Goal: Task Accomplishment & Management: Use online tool/utility

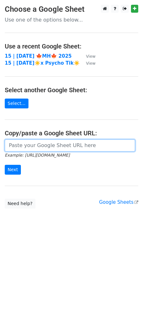
click at [26, 149] on input "url" at bounding box center [70, 146] width 131 height 12
paste input "https://docs.google.com/spreadsheets/d/1R3-JsBp8Pfpu_-97BzryscJz2IZeTfJBBhM2vbo…"
type input "https://docs.google.com/spreadsheets/d/1R3-JsBp8Pfpu_-97BzryscJz2IZeTfJBBhM2vbo…"
click at [5, 165] on input "Next" at bounding box center [13, 170] width 16 height 10
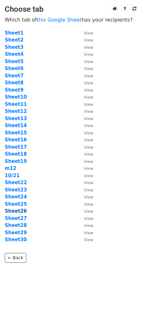
click at [17, 212] on strong "Sheet26" at bounding box center [16, 211] width 22 height 6
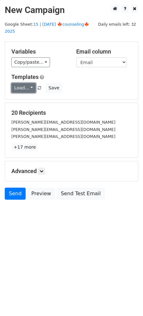
click at [17, 83] on link "Load..." at bounding box center [23, 88] width 24 height 10
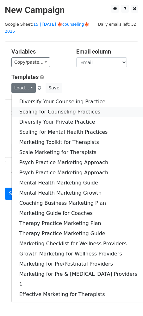
click at [24, 107] on link "Scaling for Counseling Practices" at bounding box center [78, 112] width 133 height 10
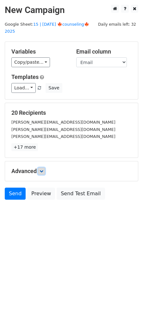
click at [44, 168] on link at bounding box center [41, 171] width 7 height 7
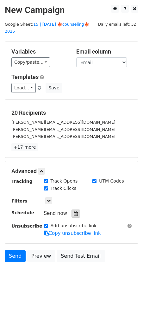
click at [74, 211] on icon at bounding box center [76, 213] width 4 height 4
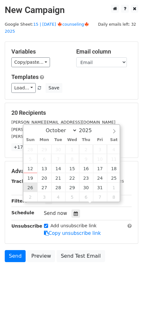
type input "2025-10-26 12:00"
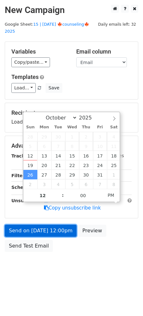
click at [34, 225] on link "Send on Oct 26 at 12:00pm" at bounding box center [41, 231] width 72 height 12
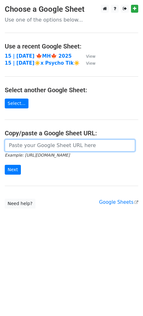
click at [41, 142] on input "url" at bounding box center [70, 146] width 131 height 12
paste input "https://docs.google.com/spreadsheets/d/1R3-JsBp8Pfpu_-97BzryscJz2IZeTfJBBhM2vbo…"
type input "https://docs.google.com/spreadsheets/d/1R3-JsBp8Pfpu_-97BzryscJz2IZeTfJBBhM2vbo…"
click at [5, 165] on input "Next" at bounding box center [13, 170] width 16 height 10
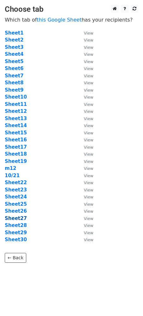
click at [16, 218] on strong "Sheet27" at bounding box center [16, 219] width 22 height 6
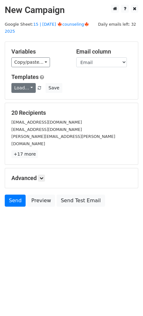
click at [20, 83] on link "Load..." at bounding box center [23, 88] width 24 height 10
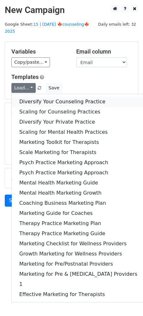
click at [26, 97] on link "Diversify Your Counseling Practice" at bounding box center [78, 102] width 133 height 10
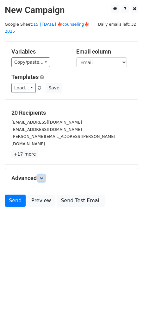
click at [45, 175] on link at bounding box center [41, 178] width 7 height 7
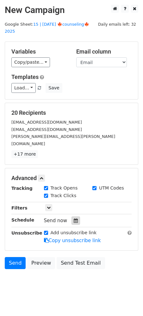
click at [74, 218] on icon at bounding box center [76, 220] width 4 height 4
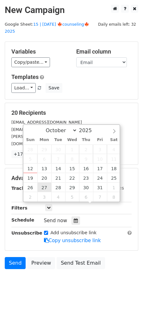
type input "2025-10-27 12:00"
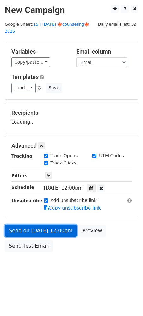
click at [43, 225] on link "Send on Oct 27 at 12:00pm" at bounding box center [41, 231] width 72 height 12
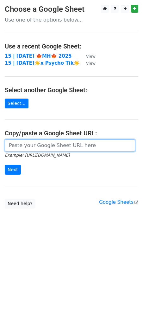
click at [26, 142] on input "url" at bounding box center [70, 146] width 131 height 12
paste input "[URL][DOMAIN_NAME]"
type input "[URL][DOMAIN_NAME]"
click at [5, 165] on input "Next" at bounding box center [13, 170] width 16 height 10
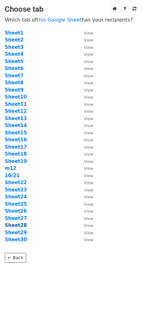
click at [19, 224] on strong "Sheet28" at bounding box center [16, 226] width 22 height 6
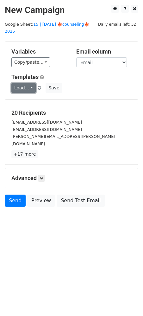
click at [25, 83] on link "Load..." at bounding box center [23, 88] width 24 height 10
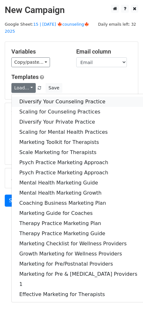
click at [39, 97] on link "Diversify Your Counseling Practice" at bounding box center [78, 102] width 133 height 10
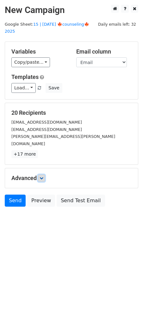
click at [42, 176] on icon at bounding box center [42, 178] width 4 height 4
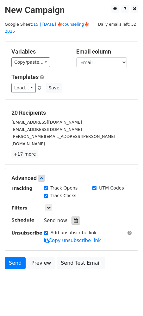
click at [74, 218] on icon at bounding box center [76, 220] width 4 height 4
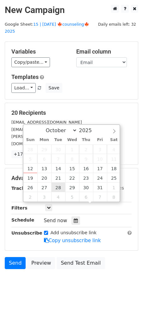
type input "2025-10-28 12:00"
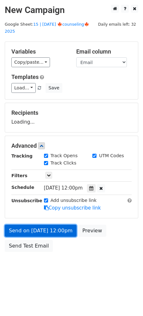
click at [54, 225] on link "Send on Oct 28 at 12:00pm" at bounding box center [41, 231] width 72 height 12
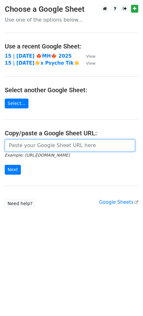
click at [61, 147] on input "url" at bounding box center [70, 146] width 131 height 12
paste input "https://docs.google.com/spreadsheets/d/1R3-JsBp8Pfpu_-97BzryscJz2IZeTfJBBhM2vbo…"
type input "https://docs.google.com/spreadsheets/d/1R3-JsBp8Pfpu_-97BzryscJz2IZeTfJBBhM2vbo…"
click at [5, 165] on input "Next" at bounding box center [13, 170] width 16 height 10
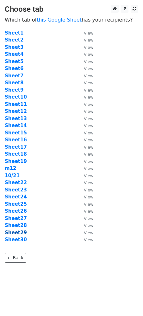
click at [19, 233] on strong "Sheet29" at bounding box center [16, 233] width 22 height 6
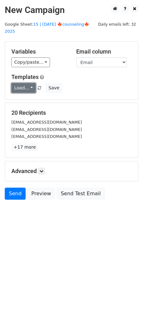
click at [27, 83] on link "Load..." at bounding box center [23, 88] width 24 height 10
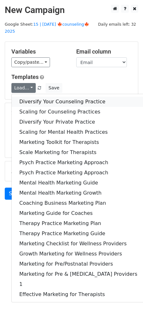
click at [34, 97] on link "Diversify Your Counseling Practice" at bounding box center [78, 102] width 133 height 10
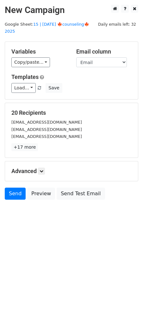
click at [46, 168] on h5 "Advanced" at bounding box center [71, 171] width 120 height 7
click at [45, 168] on link at bounding box center [41, 171] width 7 height 7
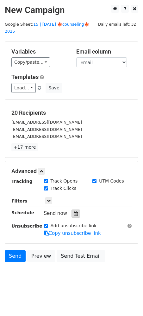
click at [74, 211] on icon at bounding box center [76, 213] width 4 height 4
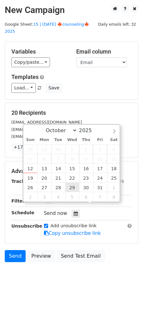
type input "2025-10-29 12:00"
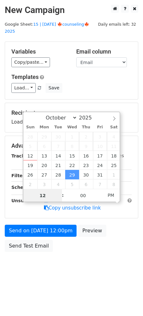
drag, startPoint x: 75, startPoint y: 186, endPoint x: 56, endPoint y: 227, distance: 44.8
click at [54, 231] on div "Send on Oct 29 at 12:00pm Preview Send Test Email" at bounding box center [71, 240] width 143 height 30
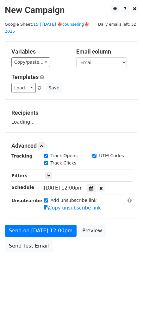
click at [50, 229] on div "Send on Oct 29 at 12:00pm Preview Send Test Email" at bounding box center [71, 240] width 143 height 30
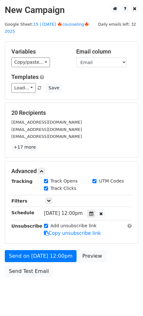
click at [43, 228] on div "Add unsubscribe link Copy unsubscribe link" at bounding box center [88, 230] width 98 height 15
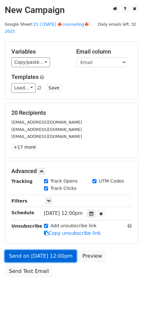
click at [40, 250] on link "Send on Oct 29 at 12:00pm" at bounding box center [41, 256] width 72 height 12
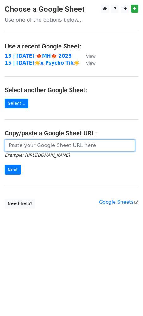
click at [46, 146] on input "url" at bounding box center [70, 146] width 131 height 12
paste input "[URL][DOMAIN_NAME]"
type input "https://docs.google.com/spreadsheets/d/1R3-JsBp8Pfpu_-97BzryscJz2IZeTfJBBhM2vbo…"
click at [5, 165] on input "Next" at bounding box center [13, 170] width 16 height 10
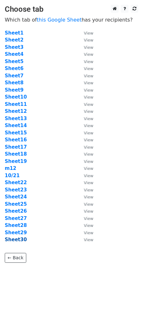
click at [12, 239] on strong "Sheet30" at bounding box center [16, 240] width 22 height 6
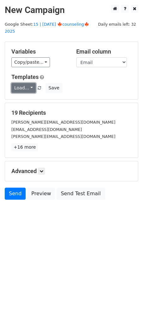
click at [24, 83] on link "Load..." at bounding box center [23, 88] width 24 height 10
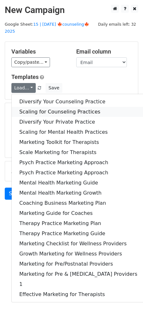
click at [41, 107] on link "Scaling for Counseling Practices" at bounding box center [78, 112] width 133 height 10
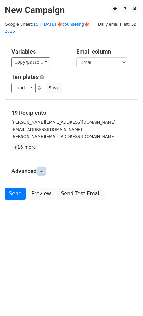
click at [43, 169] on icon at bounding box center [42, 171] width 4 height 4
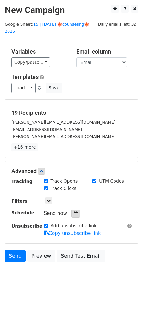
click at [75, 210] on div at bounding box center [76, 214] width 9 height 8
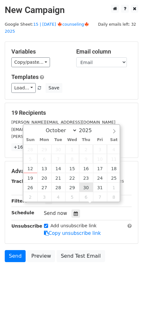
type input "2025-10-30 12:00"
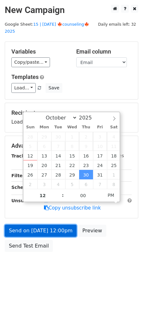
click at [52, 225] on link "Send on Oct 30 at 12:00pm" at bounding box center [41, 231] width 72 height 12
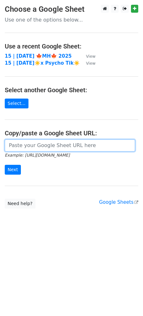
click at [39, 145] on input "url" at bounding box center [70, 146] width 131 height 12
paste input "[URL][DOMAIN_NAME]"
type input "[URL][DOMAIN_NAME]"
click at [5, 165] on input "Next" at bounding box center [13, 170] width 16 height 10
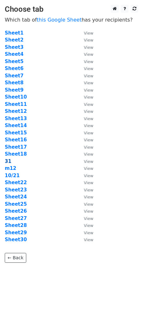
click at [8, 160] on strong "31" at bounding box center [8, 162] width 7 height 6
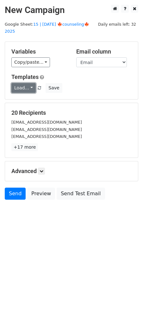
click at [22, 83] on link "Load..." at bounding box center [23, 88] width 24 height 10
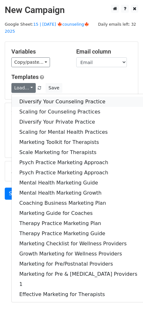
click at [37, 98] on link "Diversify Your Counseling Practice" at bounding box center [78, 102] width 133 height 10
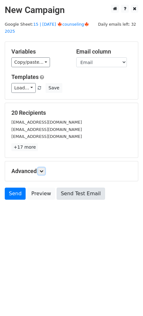
drag, startPoint x: 42, startPoint y: 164, endPoint x: 54, endPoint y: 190, distance: 28.5
click at [42, 169] on icon at bounding box center [42, 171] width 4 height 4
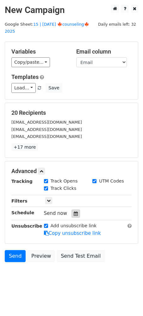
click at [75, 210] on div at bounding box center [76, 214] width 9 height 8
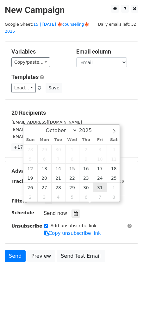
type input "2025-10-31 12:00"
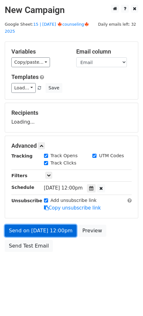
click at [50, 225] on link "Send on Oct 31 at 12:00pm" at bounding box center [41, 231] width 72 height 12
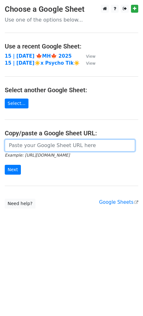
click at [29, 147] on input "url" at bounding box center [70, 146] width 131 height 12
paste input "[URL][DOMAIN_NAME]"
type input "[URL][DOMAIN_NAME]"
click at [5, 165] on input "Next" at bounding box center [13, 170] width 16 height 10
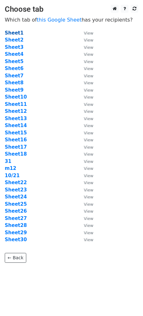
click at [12, 31] on strong "Sheet1" at bounding box center [14, 33] width 19 height 6
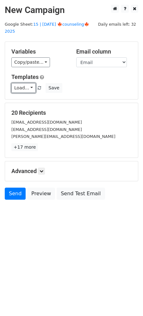
drag, startPoint x: 23, startPoint y: 83, endPoint x: 26, endPoint y: 90, distance: 7.0
click at [23, 84] on link "Load..." at bounding box center [23, 88] width 24 height 10
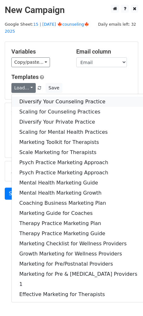
drag, startPoint x: 30, startPoint y: 94, endPoint x: 35, endPoint y: 132, distance: 37.4
click at [29, 97] on link "Diversify Your Counseling Practice" at bounding box center [78, 102] width 133 height 10
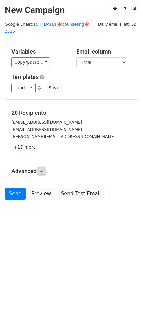
click at [41, 169] on icon at bounding box center [42, 171] width 4 height 4
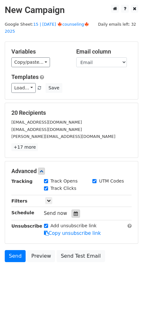
click at [75, 211] on icon at bounding box center [76, 213] width 4 height 4
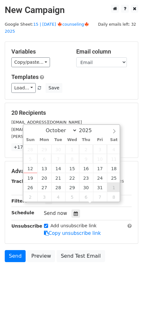
type input "[DATE] 12:00"
select select "10"
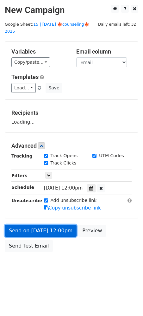
click at [52, 228] on link "Send on [DATE] 12:00pm" at bounding box center [41, 231] width 72 height 12
